Goal: Information Seeking & Learning: Learn about a topic

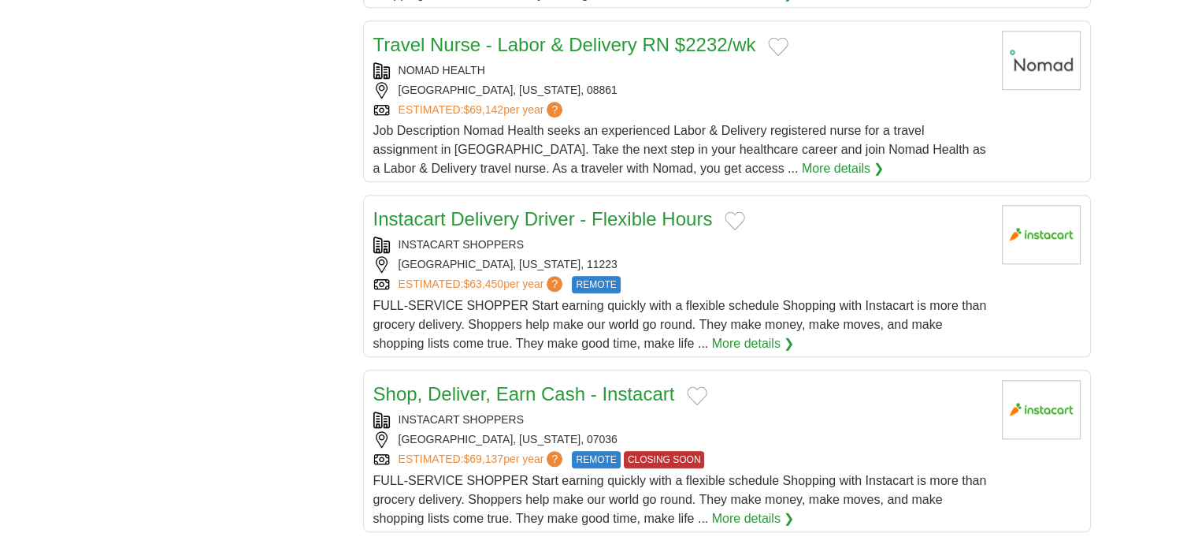
scroll to position [1576, 0]
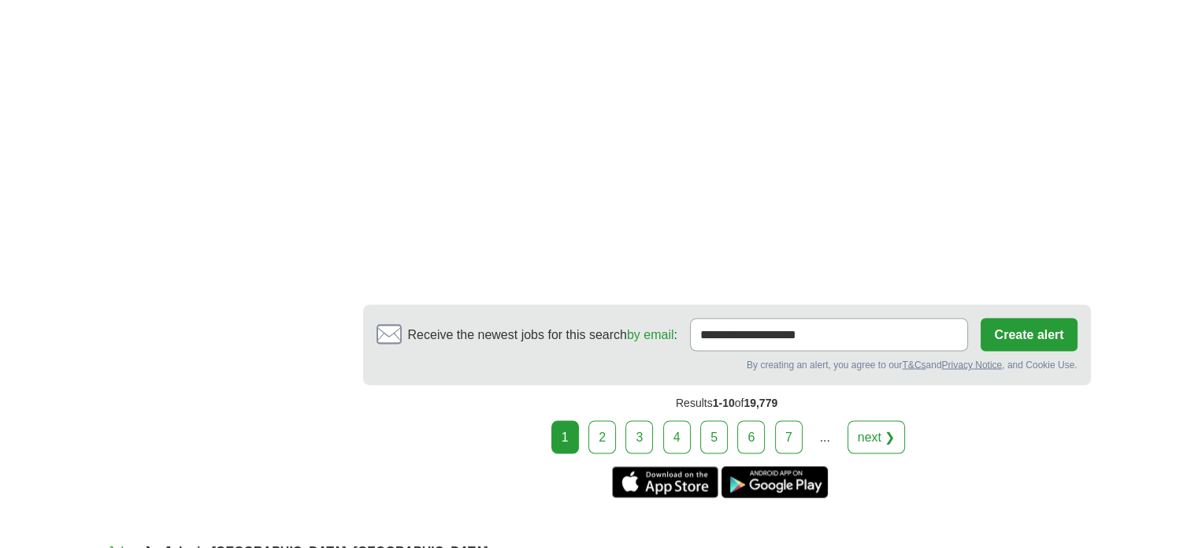
scroll to position [2758, 0]
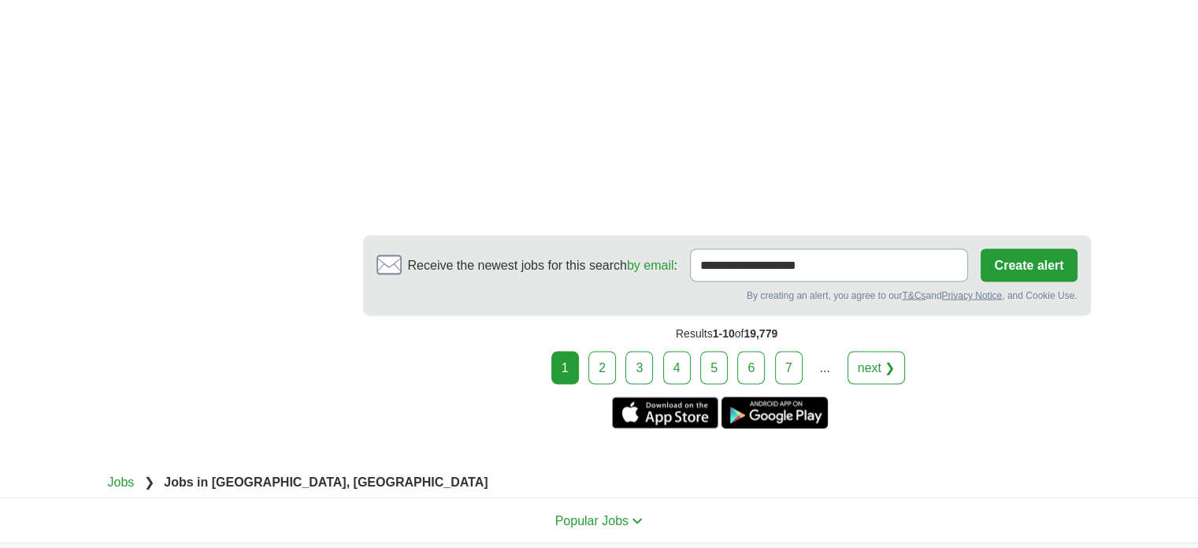
click at [604, 366] on link "2" at bounding box center [603, 367] width 28 height 33
